Goal: Task Accomplishment & Management: Complete application form

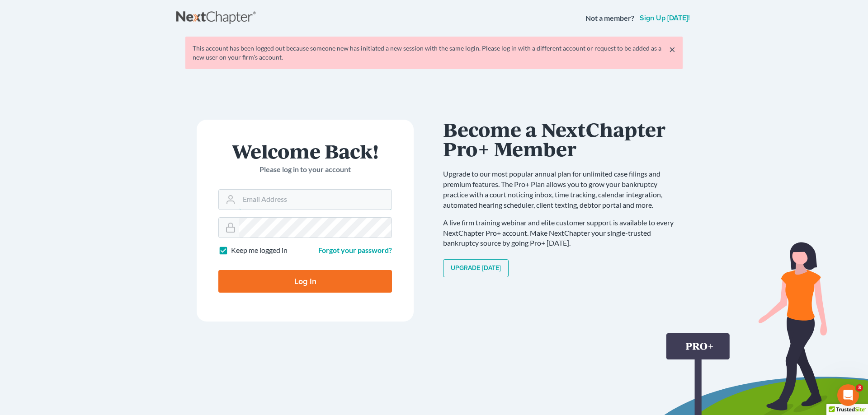
type input "[PERSON_NAME][EMAIL_ADDRESS][DOMAIN_NAME]"
click at [326, 282] on input "Log In" at bounding box center [305, 281] width 174 height 23
type input "Thinking..."
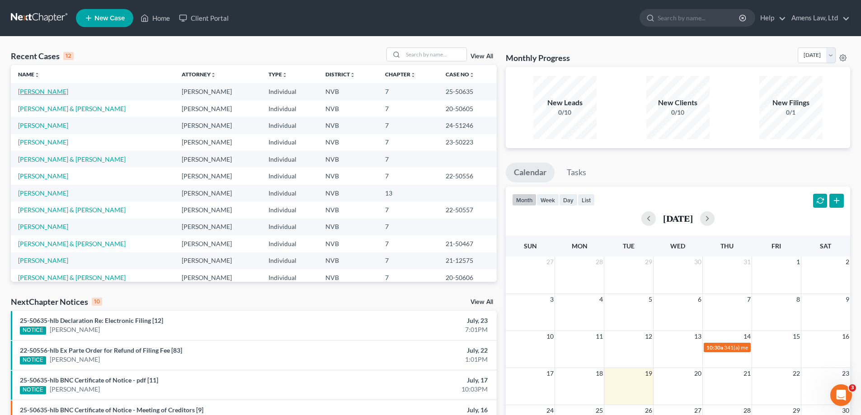
click at [35, 89] on link "Cushing, Paul" at bounding box center [43, 92] width 50 height 8
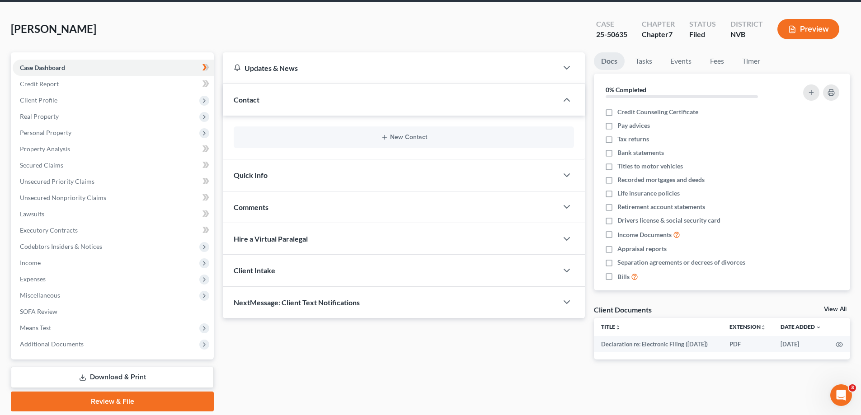
scroll to position [51, 0]
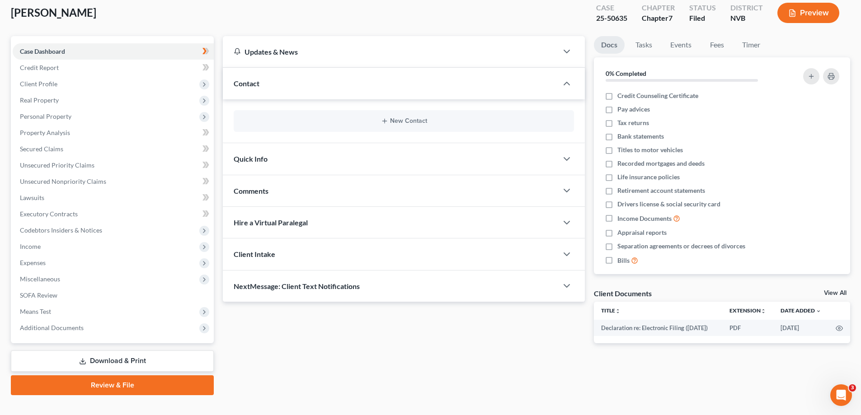
click at [134, 367] on link "Download & Print" at bounding box center [112, 361] width 203 height 21
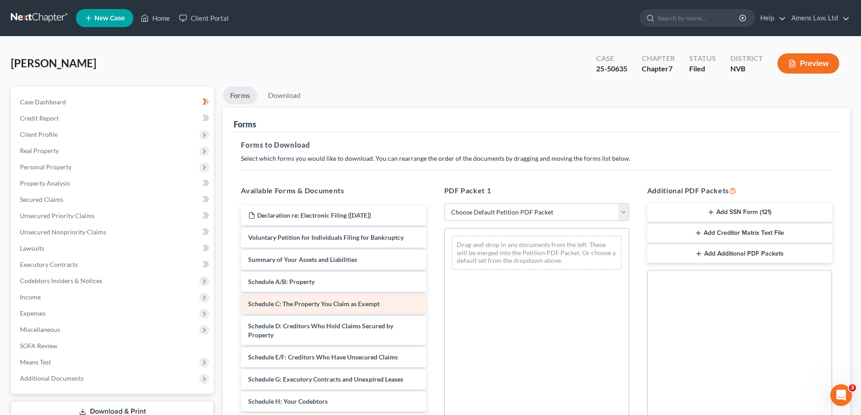
click at [301, 305] on span "Schedule C: The Property You Claim as Exempt" at bounding box center [313, 304] width 131 height 8
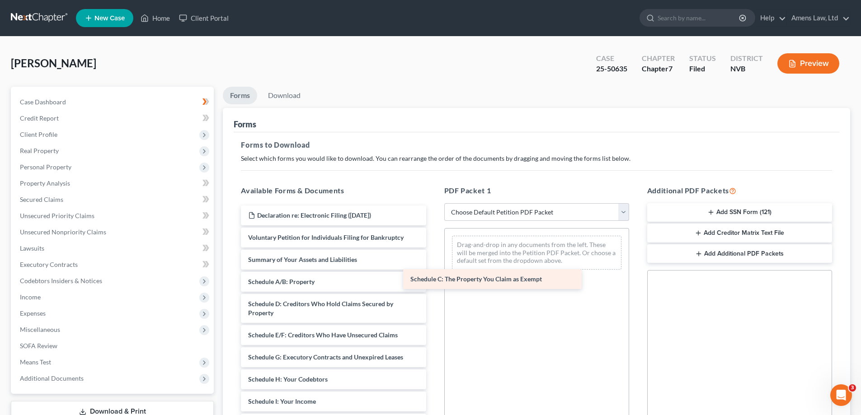
drag, startPoint x: 301, startPoint y: 305, endPoint x: 478, endPoint y: 286, distance: 178.2
click at [433, 286] on div "Schedule C: The Property You Claim as Exempt Declaration re: Electronic Filing …" at bounding box center [333, 422] width 199 height 432
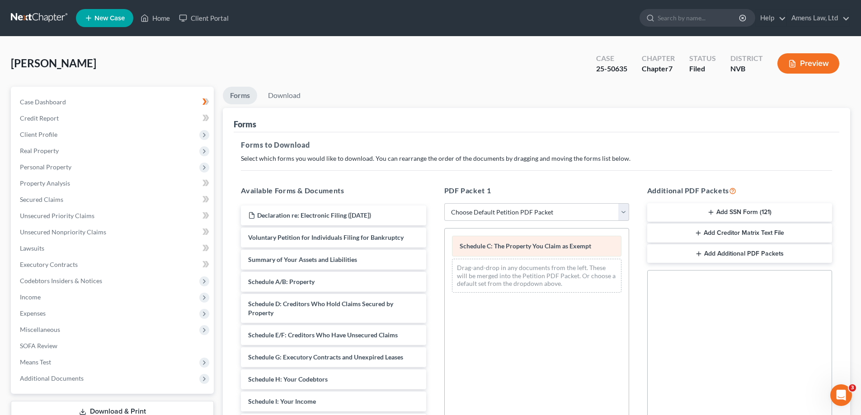
click at [510, 245] on span "Schedule C: The Property You Claim as Exempt" at bounding box center [525, 246] width 131 height 8
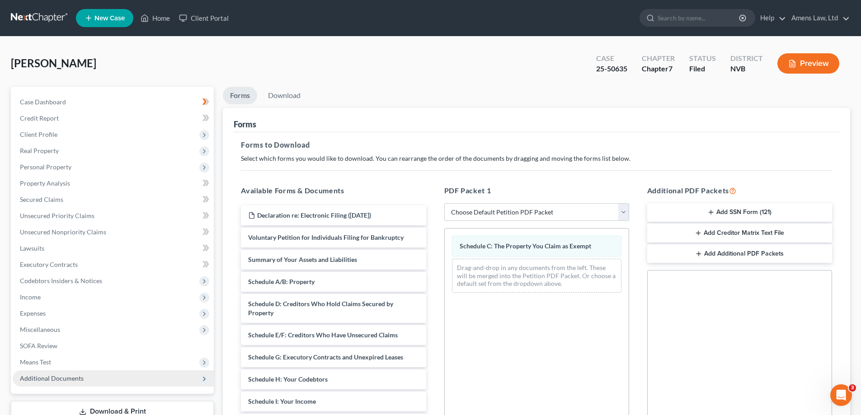
click at [59, 382] on span "Additional Documents" at bounding box center [52, 379] width 64 height 8
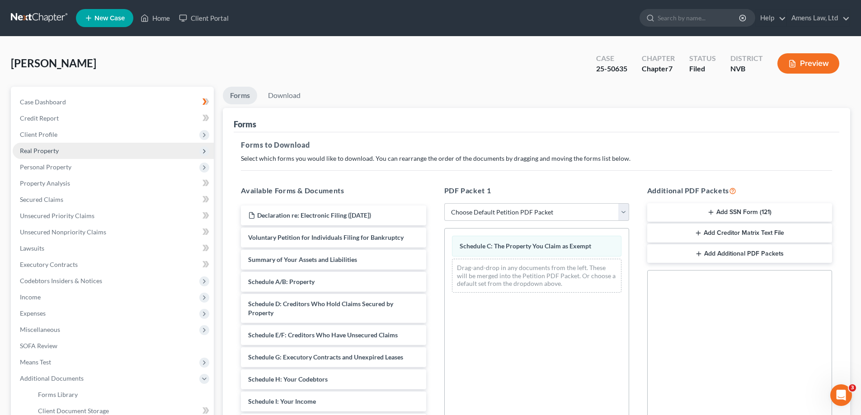
click at [66, 151] on span "Real Property" at bounding box center [113, 151] width 201 height 16
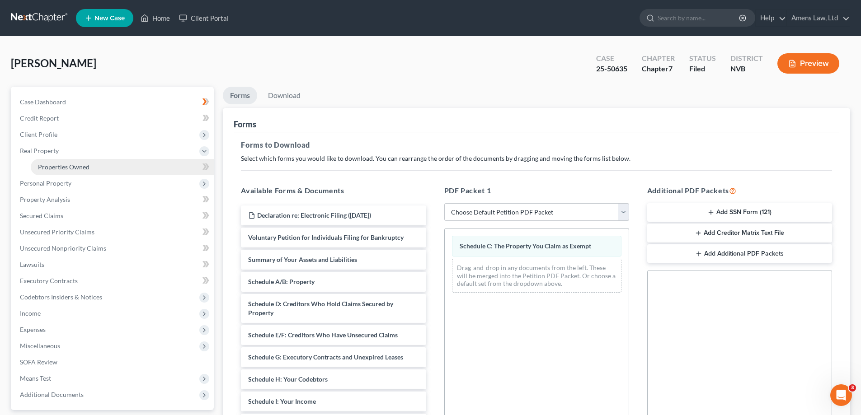
click at [70, 164] on span "Properties Owned" at bounding box center [64, 167] width 52 height 8
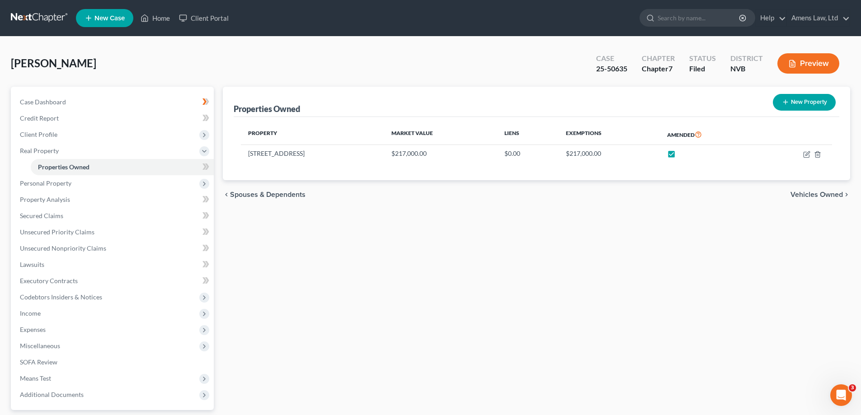
scroll to position [81, 0]
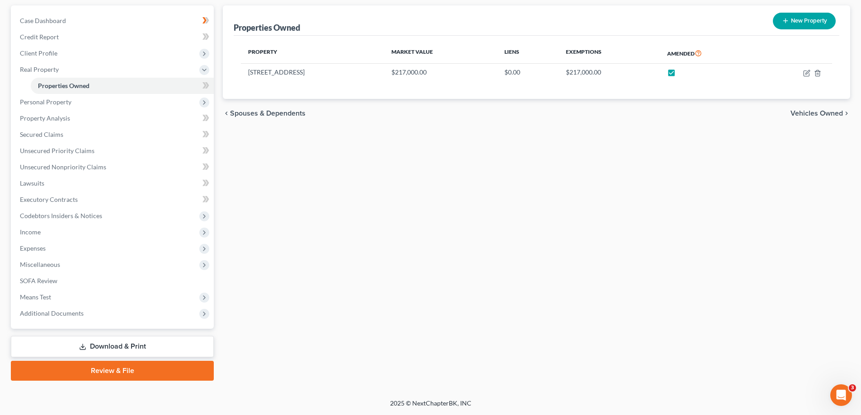
click at [163, 347] on link "Download & Print" at bounding box center [112, 346] width 203 height 21
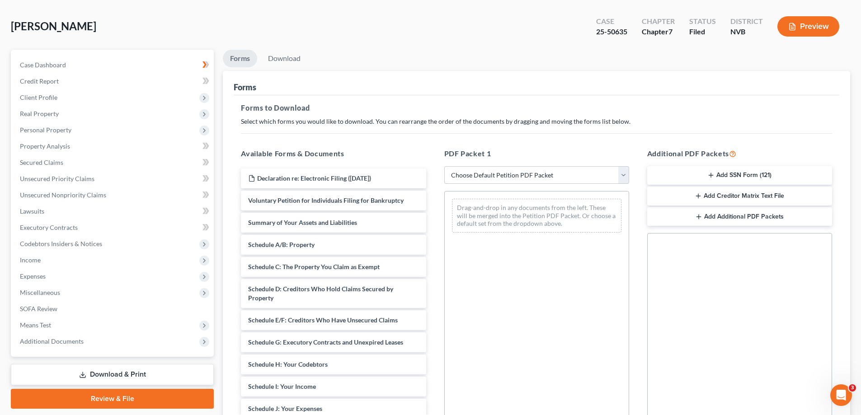
scroll to position [143, 0]
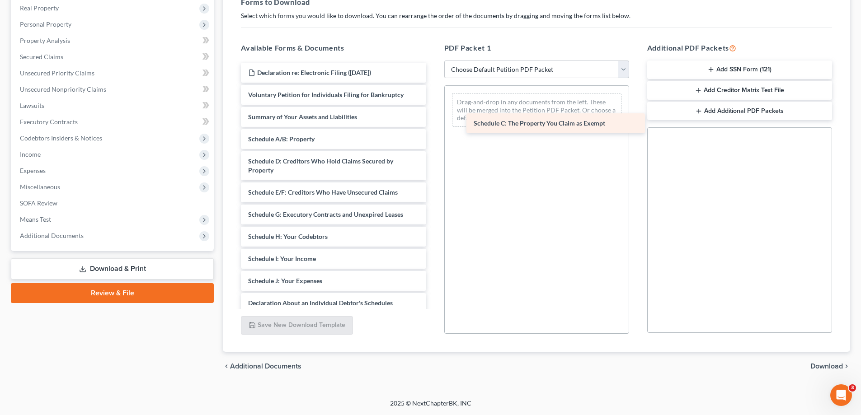
drag, startPoint x: 314, startPoint y: 163, endPoint x: 528, endPoint y: 108, distance: 220.5
click at [433, 108] on div "Schedule C: The Property You Claim as Exempt Declaration re: Electronic Filing …" at bounding box center [333, 279] width 199 height 432
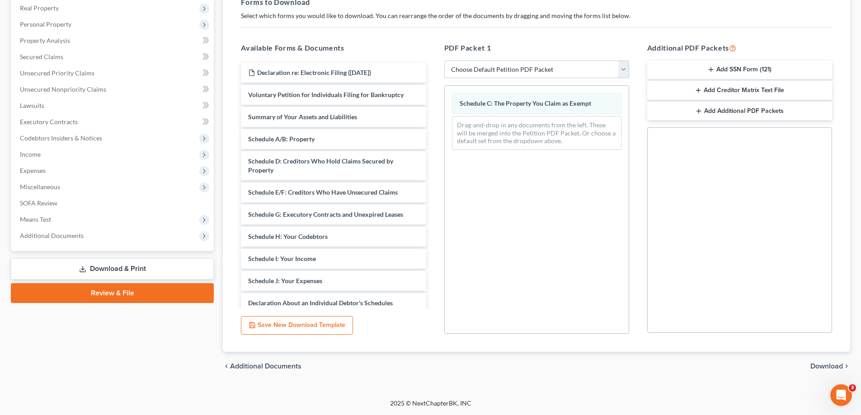
click at [624, 69] on select "Choose Default Petition PDF Packet Complete Bankruptcy Petition (all forms and …" at bounding box center [536, 70] width 185 height 18
select select "2"
click at [444, 61] on select "Choose Default Petition PDF Packet Complete Bankruptcy Petition (all forms and …" at bounding box center [536, 70] width 185 height 18
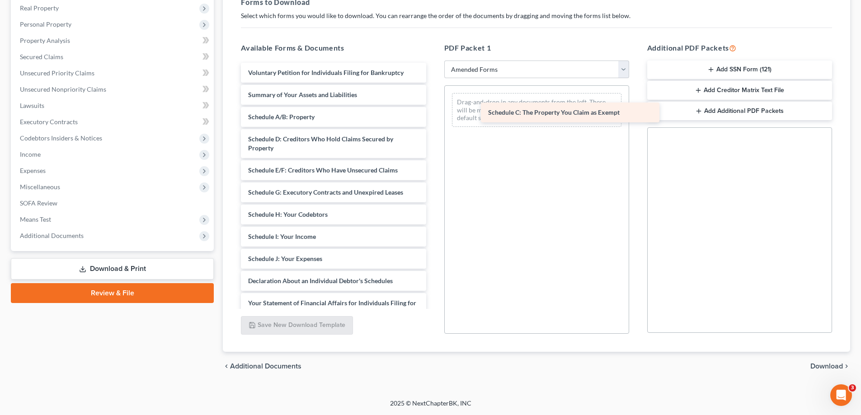
drag, startPoint x: 299, startPoint y: 135, endPoint x: 528, endPoint y: 106, distance: 230.4
click at [433, 106] on div "Schedule C: The Property You Claim as Exempt Voluntary Petition for Individuals…" at bounding box center [333, 268] width 199 height 410
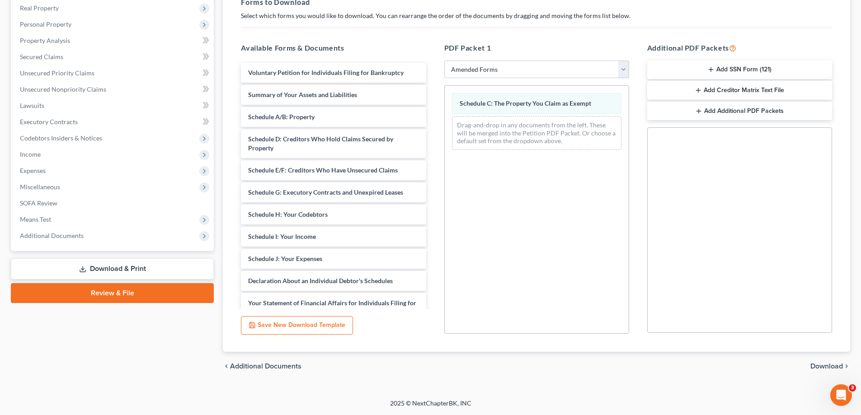
click at [823, 363] on span "Download" at bounding box center [826, 366] width 33 height 7
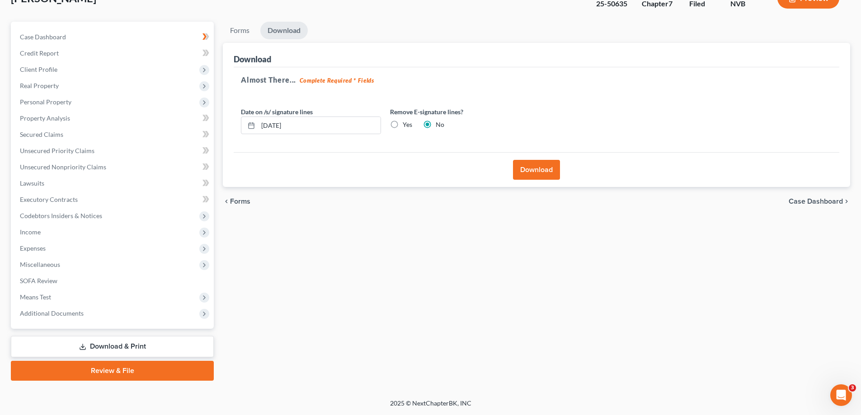
scroll to position [65, 0]
click at [554, 161] on button "Download" at bounding box center [536, 170] width 47 height 20
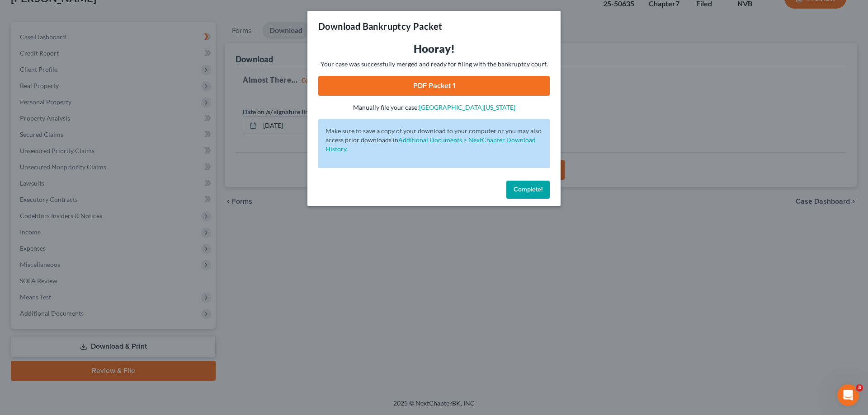
click at [432, 83] on link "PDF Packet 1" at bounding box center [433, 86] width 231 height 20
click at [530, 192] on span "Complete!" at bounding box center [527, 190] width 29 height 8
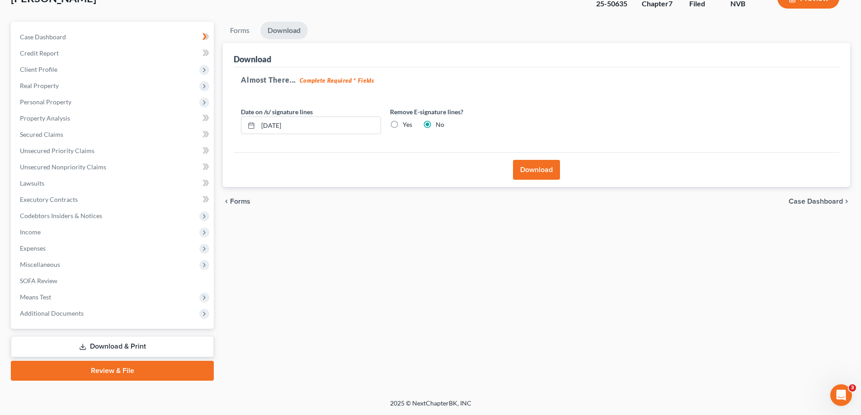
click at [128, 367] on link "Review & File" at bounding box center [112, 371] width 203 height 20
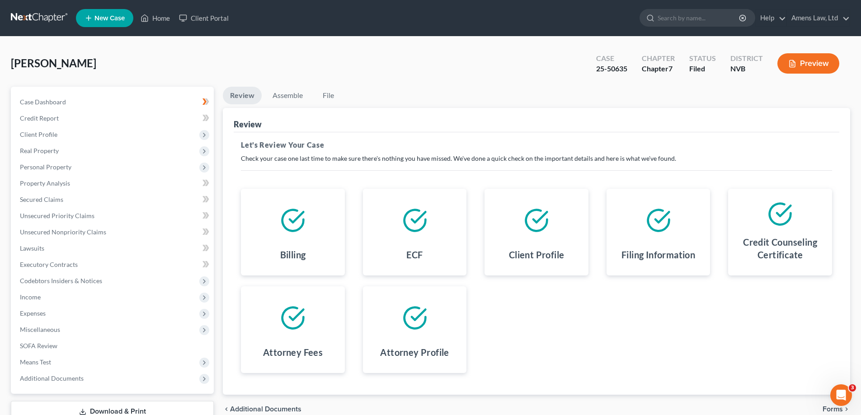
scroll to position [65, 0]
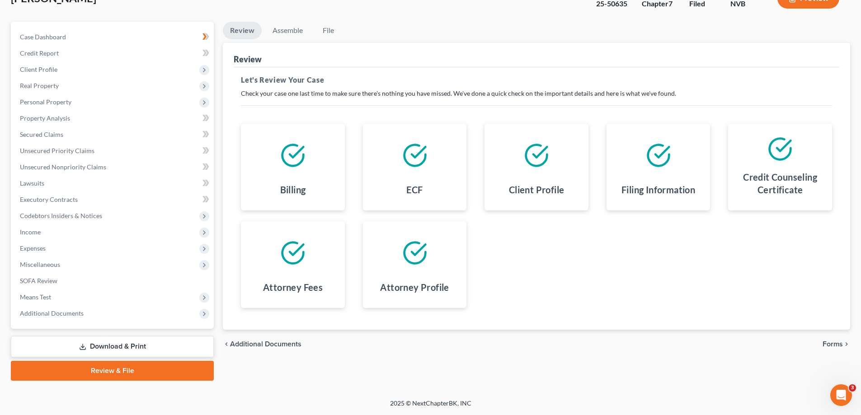
click at [838, 347] on span "Forms" at bounding box center [832, 344] width 20 height 7
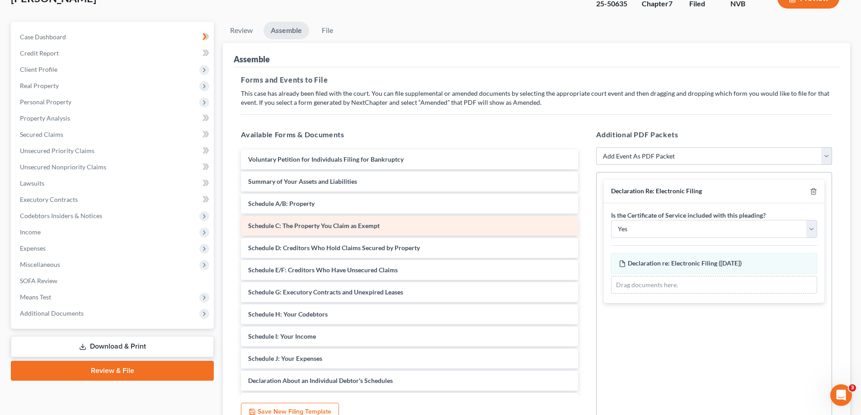
click at [365, 225] on span "Schedule C: The Property You Claim as Exempt" at bounding box center [313, 226] width 131 height 8
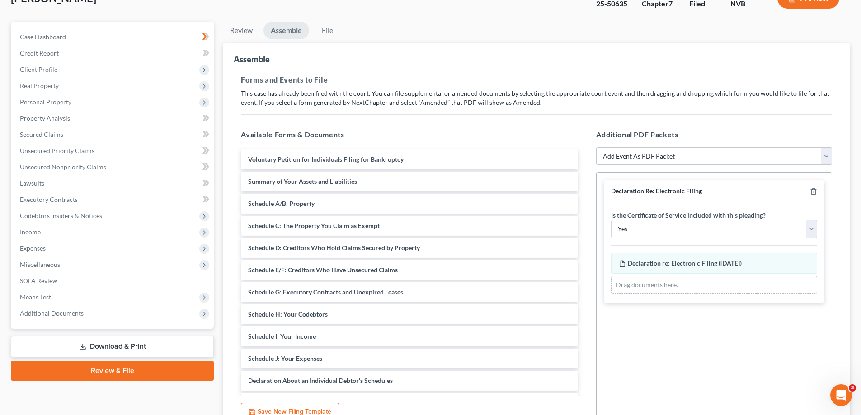
click at [672, 155] on select "Add Event As PDF Packet 122A-1 Chapter 7 Statement of Your Monthly Income Form …" at bounding box center [714, 156] width 236 height 18
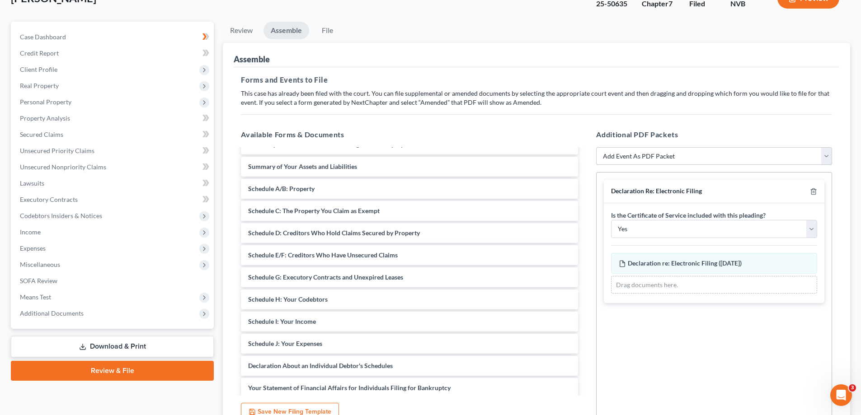
scroll to position [0, 0]
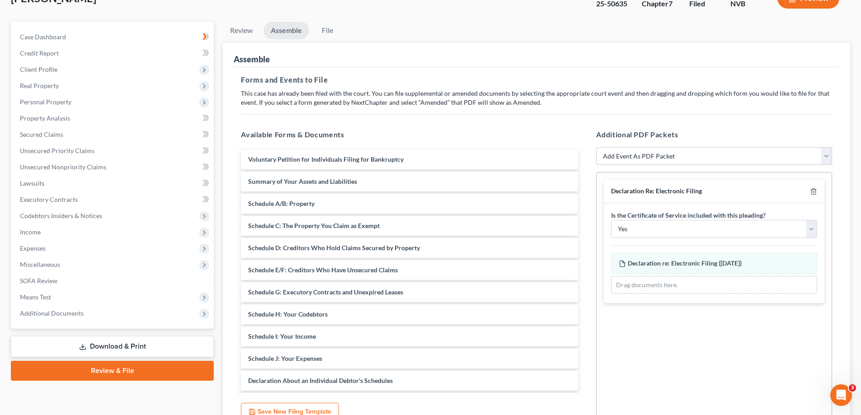
click at [701, 152] on select "Add Event As PDF Packet 122A-1 Chapter 7 Statement of Your Monthly Income Form …" at bounding box center [714, 156] width 236 height 18
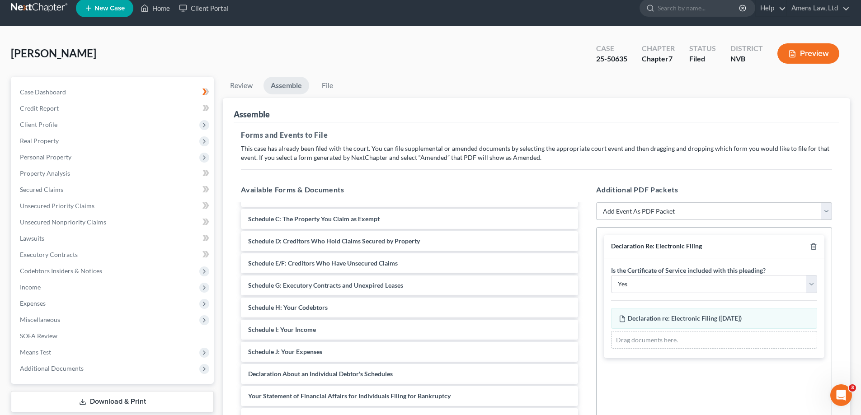
scroll to position [44, 0]
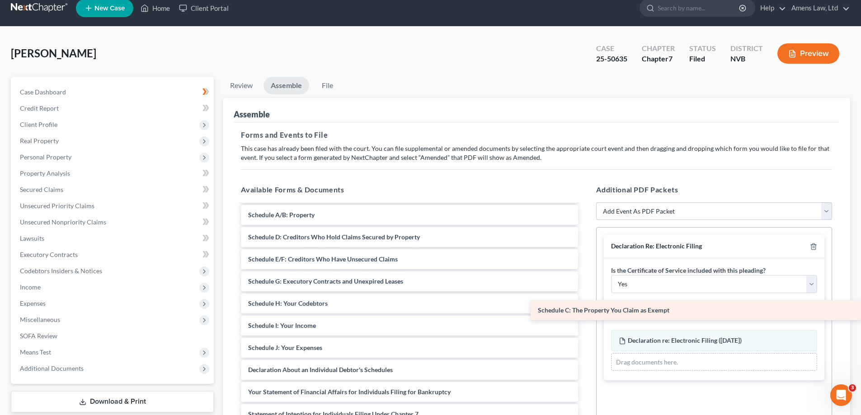
drag, startPoint x: 324, startPoint y: 240, endPoint x: 641, endPoint y: 314, distance: 325.4
click at [585, 314] on div "Schedule C: The Property You Claim as Exempt Voluntary Petition for Individuals…" at bounding box center [410, 348] width 352 height 374
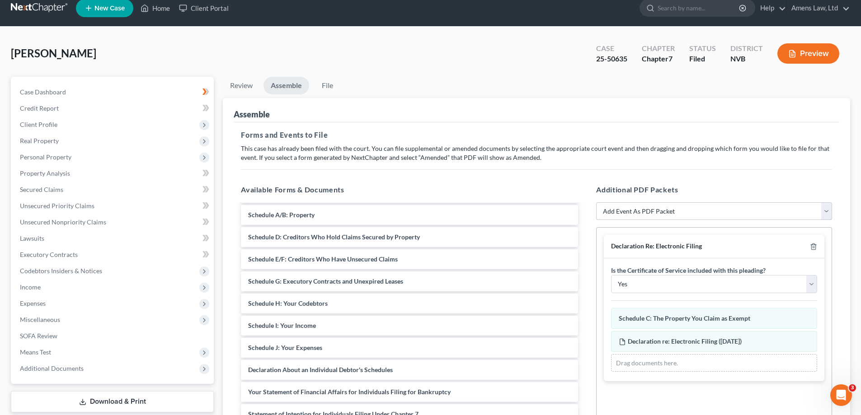
click at [646, 207] on select "Add Event As PDF Packet 122A-1 Chapter 7 Statement of Your Monthly Income Form …" at bounding box center [714, 211] width 236 height 18
click at [568, 178] on div "Available Forms & Documents Voluntary Petition for Individuals Filing for Bankr…" at bounding box center [409, 330] width 355 height 306
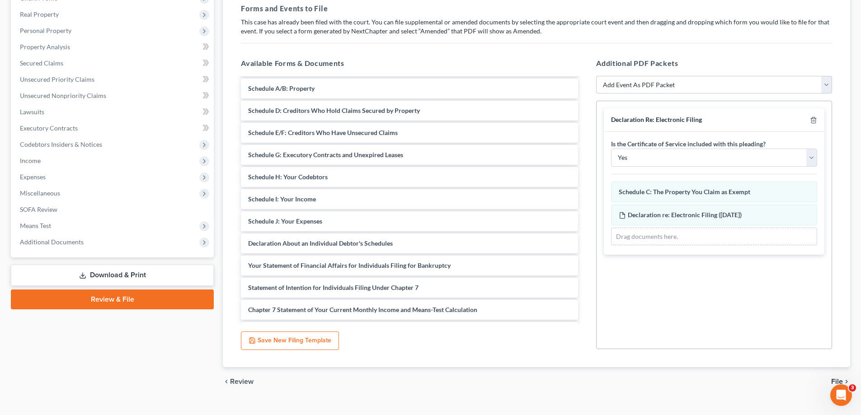
scroll to position [152, 0]
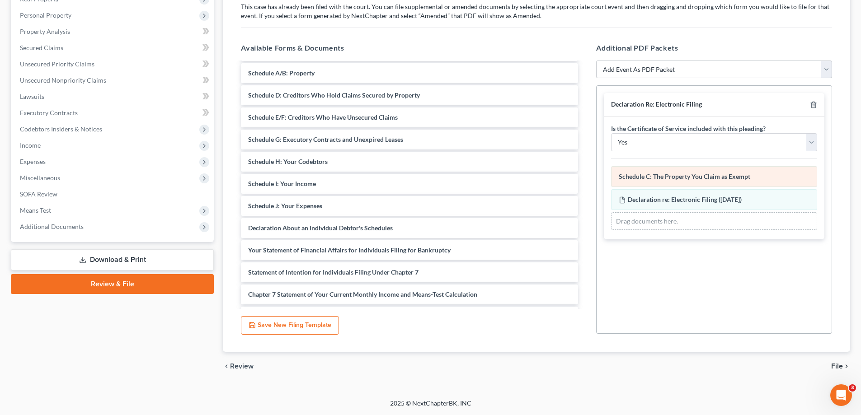
click at [688, 177] on span "Schedule C: The Property You Claim as Exempt" at bounding box center [684, 177] width 131 height 8
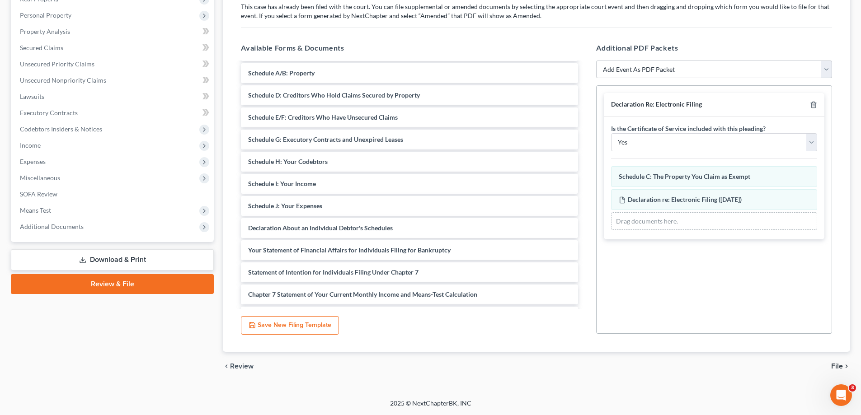
click at [836, 366] on span "File" at bounding box center [837, 366] width 12 height 7
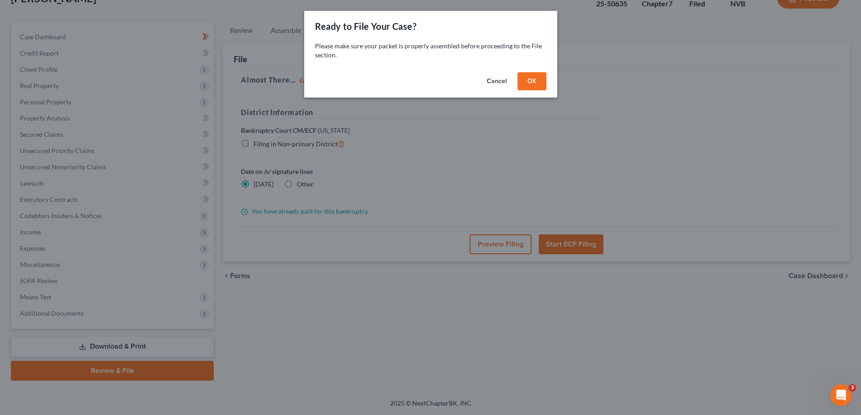
scroll to position [65, 0]
click at [528, 84] on button "OK" at bounding box center [535, 81] width 29 height 18
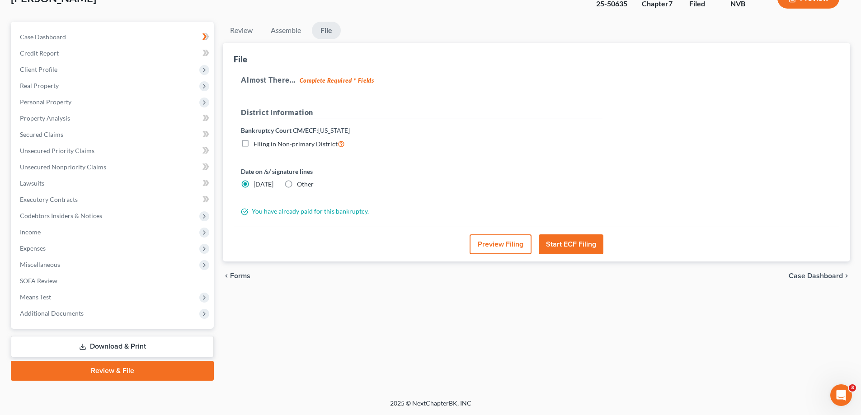
click at [592, 249] on button "Start ECF Filing" at bounding box center [571, 245] width 65 height 20
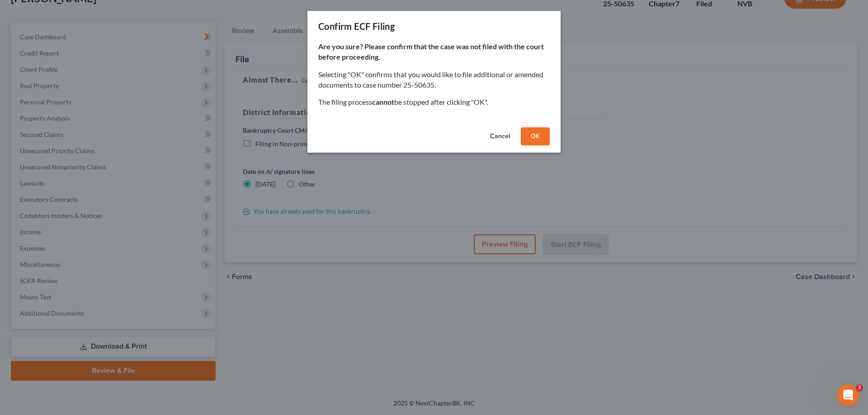
click at [542, 137] on button "OK" at bounding box center [535, 136] width 29 height 18
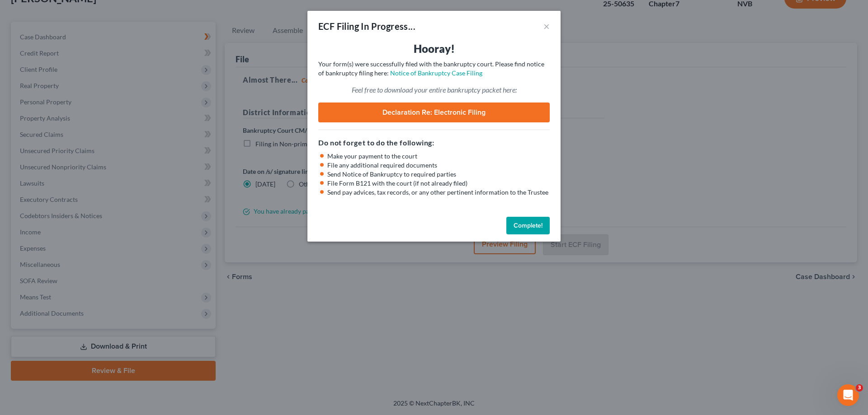
click at [525, 218] on button "Complete!" at bounding box center [527, 226] width 43 height 18
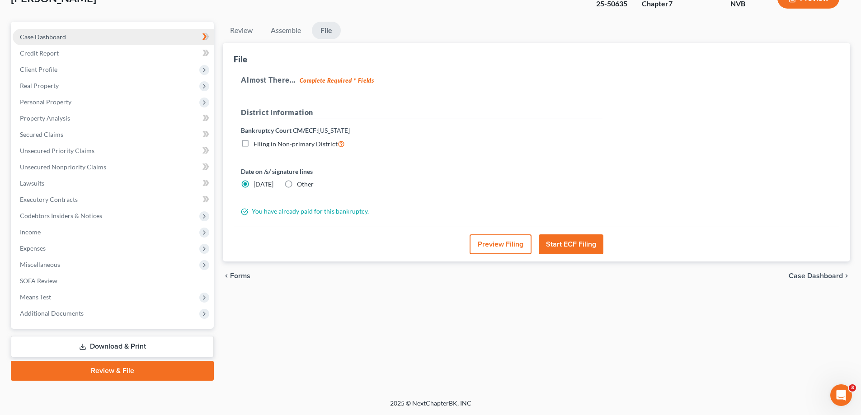
click at [102, 36] on link "Case Dashboard" at bounding box center [113, 37] width 201 height 16
